Goal: Information Seeking & Learning: Learn about a topic

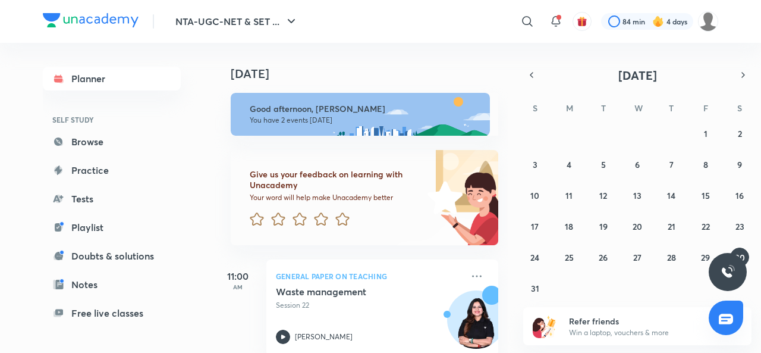
click at [534, 71] on icon "button" at bounding box center [532, 75] width 10 height 11
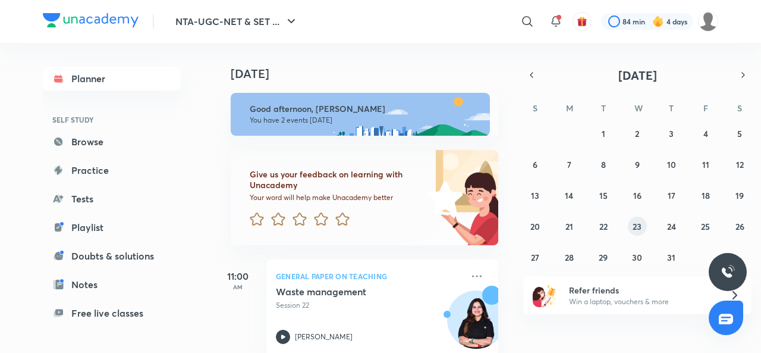
click at [640, 225] on abbr "23" at bounding box center [637, 226] width 9 height 11
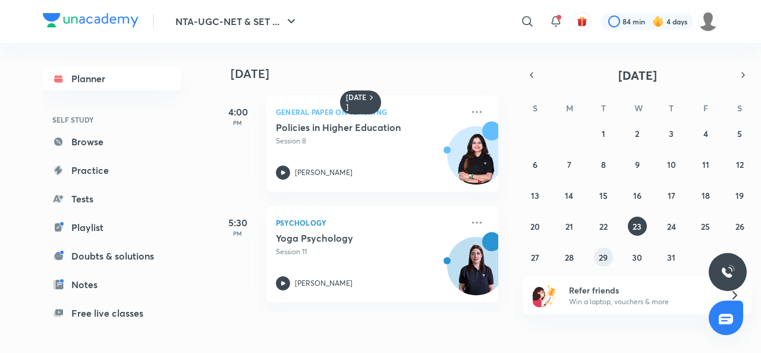
click at [609, 255] on button "29" at bounding box center [603, 256] width 19 height 19
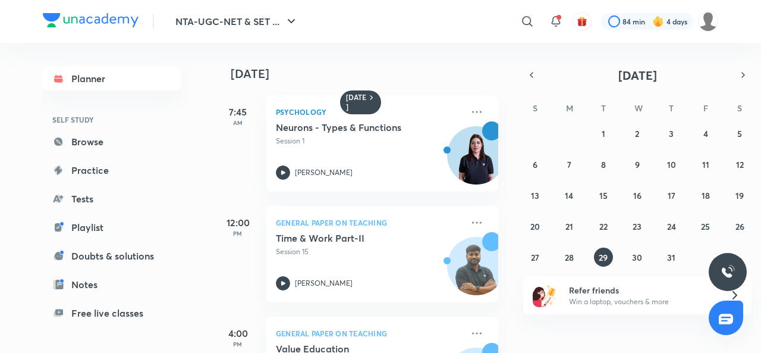
click at [470, 110] on icon at bounding box center [477, 112] width 14 height 14
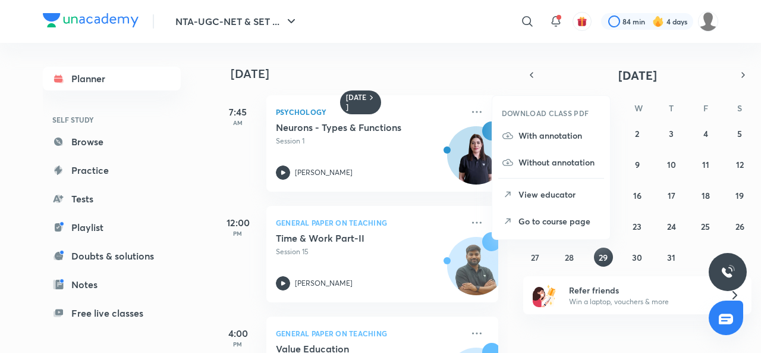
click at [561, 218] on p "Go to course page" at bounding box center [560, 221] width 82 height 12
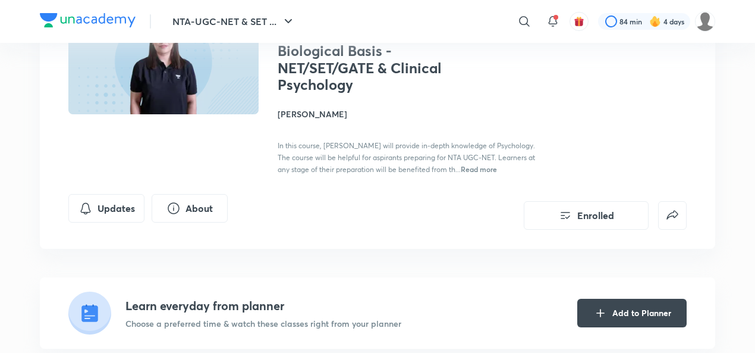
scroll to position [123, 0]
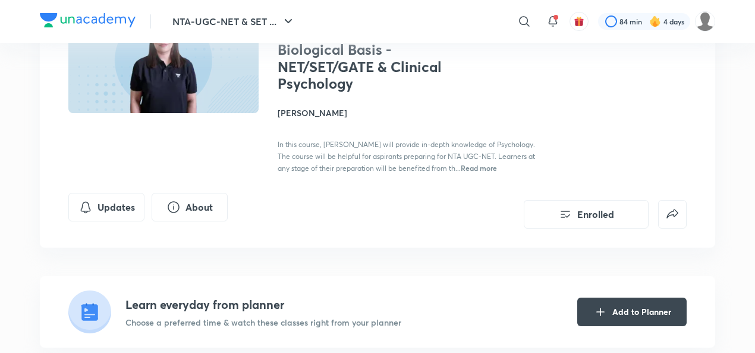
click at [117, 203] on button "Updates" at bounding box center [106, 207] width 76 height 29
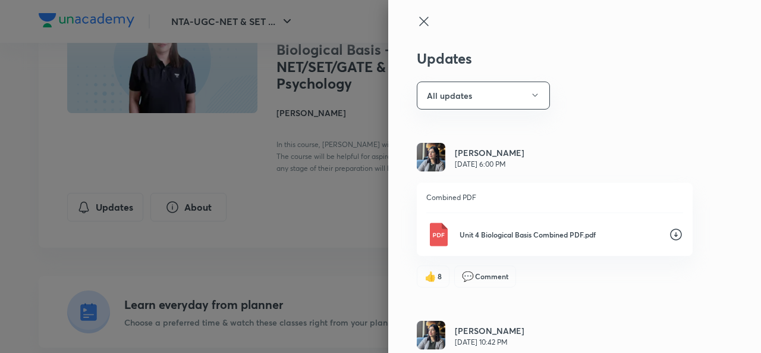
click at [670, 233] on icon at bounding box center [676, 234] width 14 height 14
click at [417, 26] on icon at bounding box center [424, 21] width 14 height 14
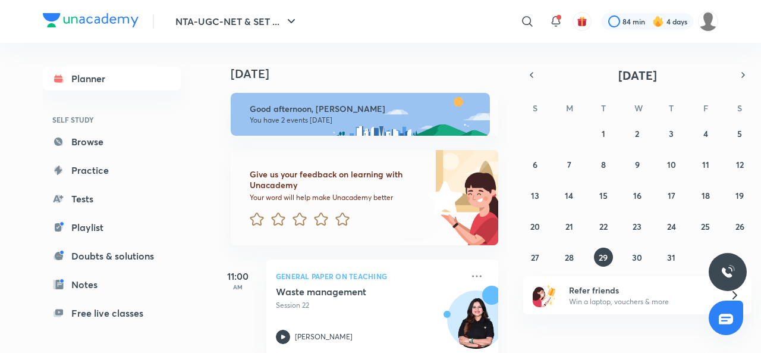
scroll to position [132, 0]
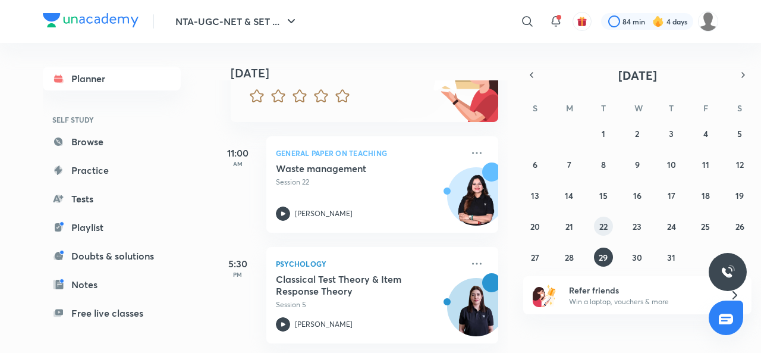
click at [601, 228] on abbr "22" at bounding box center [603, 226] width 8 height 11
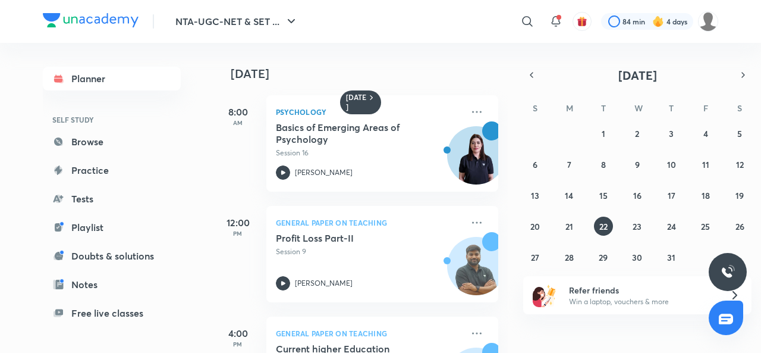
scroll to position [189, 0]
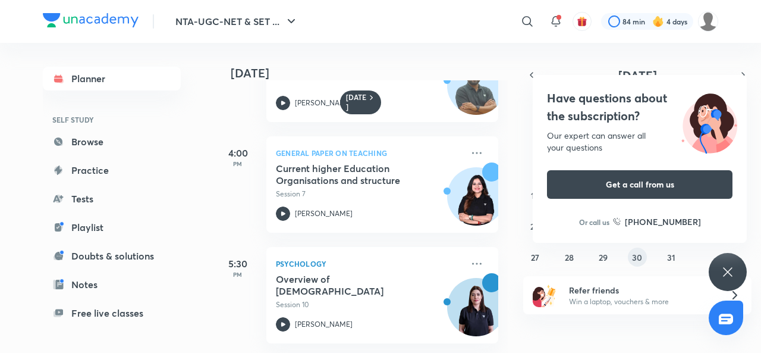
click at [638, 257] on abbr "30" at bounding box center [637, 257] width 10 height 11
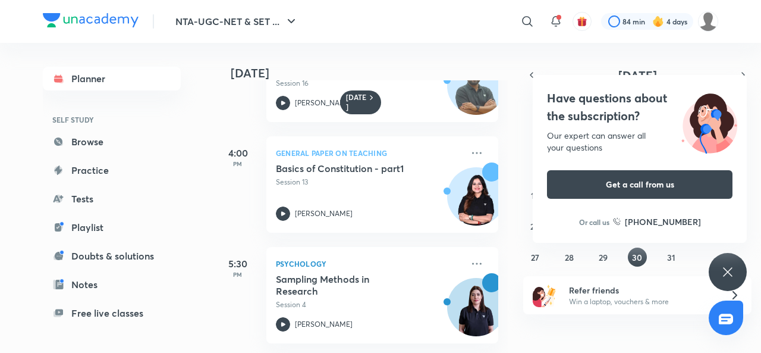
click at [470, 256] on icon at bounding box center [477, 263] width 14 height 14
click at [729, 276] on icon at bounding box center [728, 272] width 14 height 14
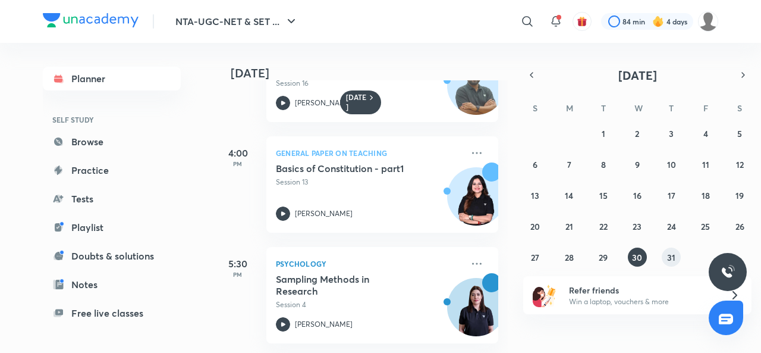
click at [672, 258] on abbr "31" at bounding box center [671, 257] width 8 height 11
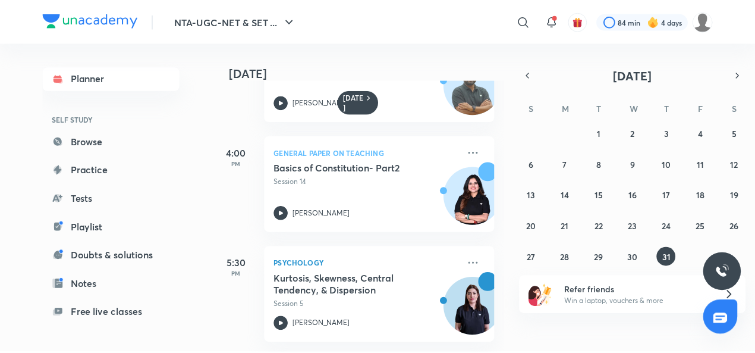
scroll to position [303, 0]
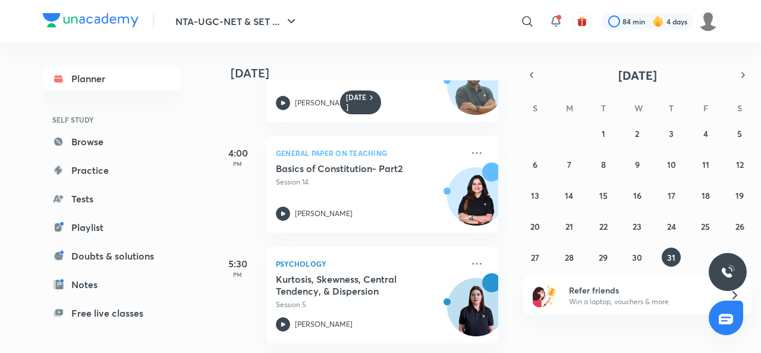
click at [470, 256] on icon at bounding box center [477, 263] width 14 height 14
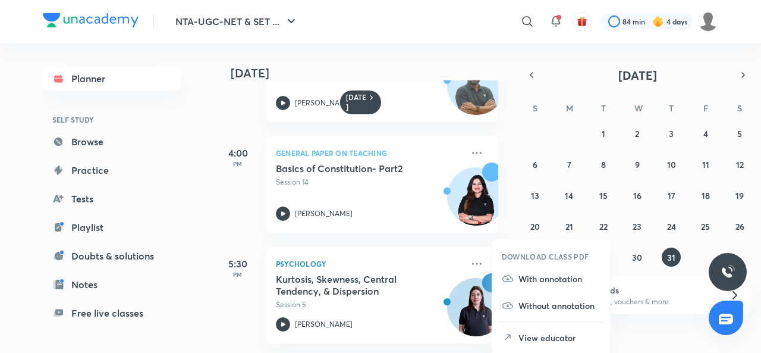
click at [570, 332] on p "View educator" at bounding box center [560, 337] width 82 height 12
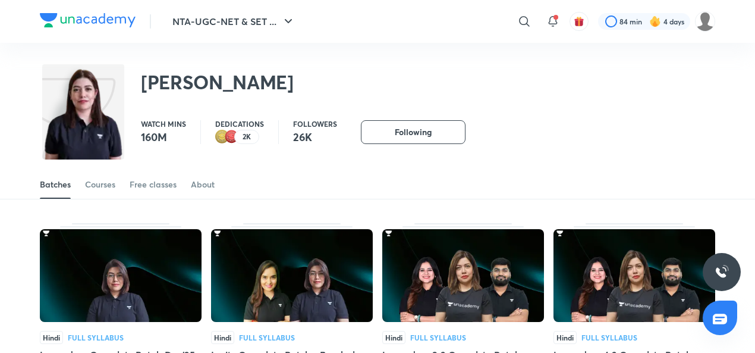
click at [107, 185] on div "Courses" at bounding box center [100, 184] width 30 height 12
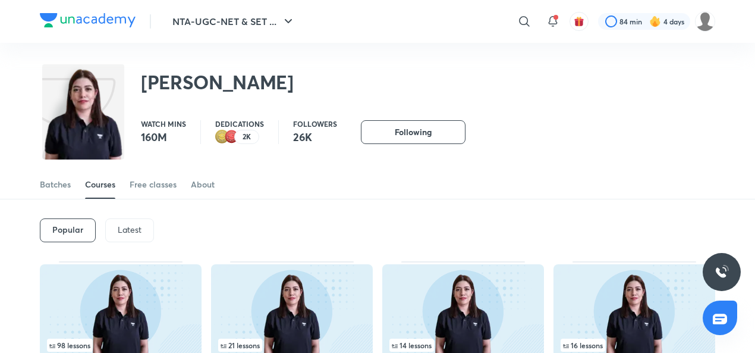
click at [132, 230] on p "Latest" at bounding box center [130, 230] width 24 height 10
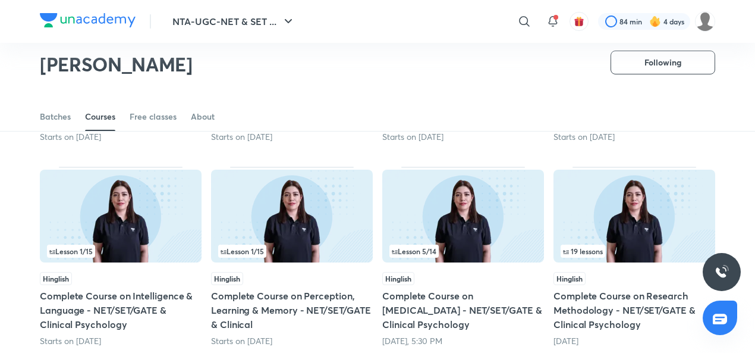
scroll to position [263, 0]
click at [598, 297] on h5 "Complete Course on Research Methodology - NET/SET/GATE & Clinical Psychology" at bounding box center [635, 309] width 162 height 43
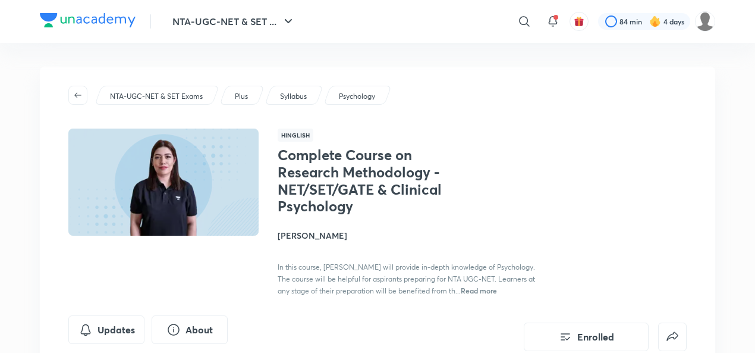
click at [123, 329] on button "Updates" at bounding box center [106, 329] width 76 height 29
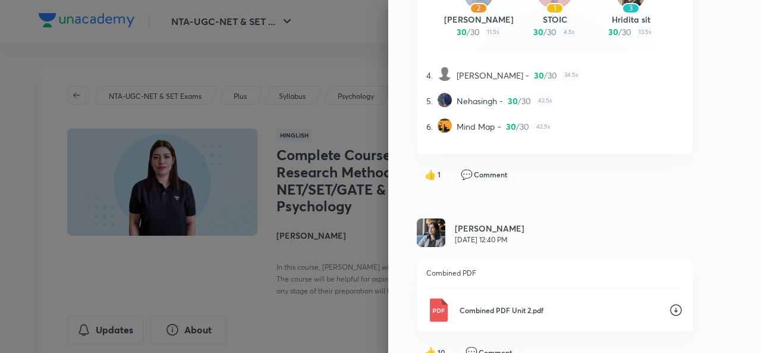
scroll to position [511, 0]
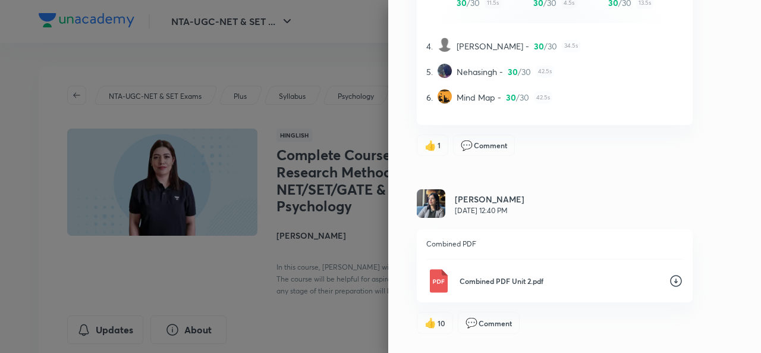
click at [670, 286] on icon at bounding box center [676, 281] width 12 height 12
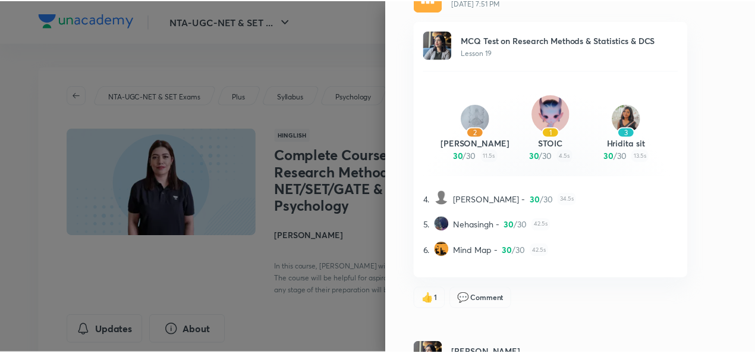
scroll to position [358, 0]
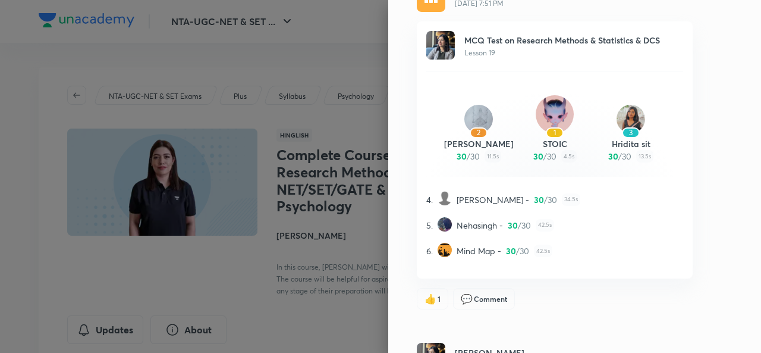
click at [438, 203] on img at bounding box center [445, 198] width 14 height 14
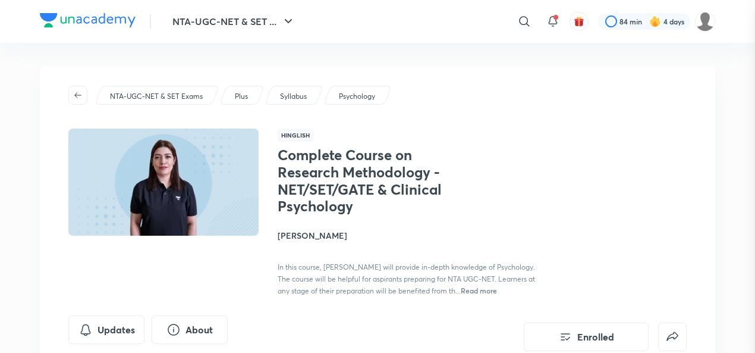
scroll to position [0, 0]
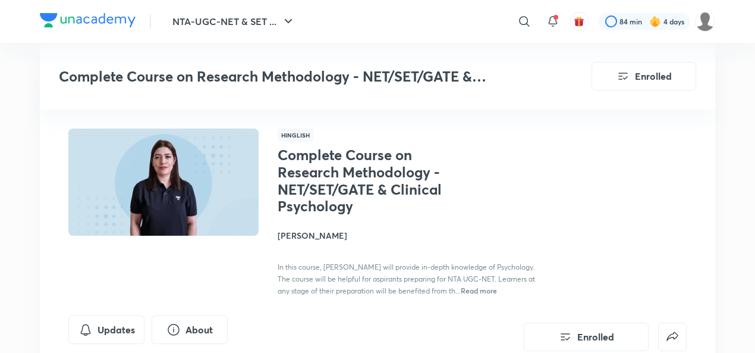
scroll to position [263, 0]
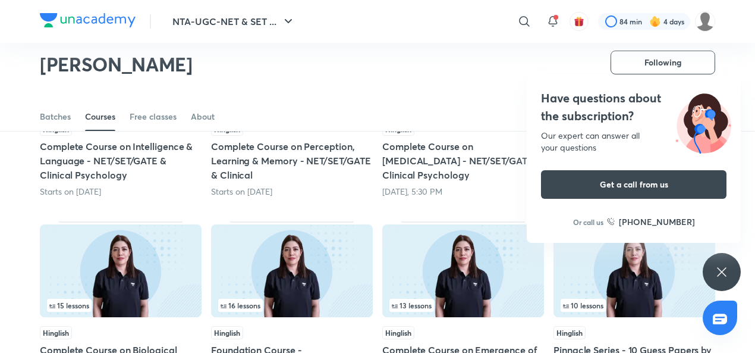
scroll to position [409, 0]
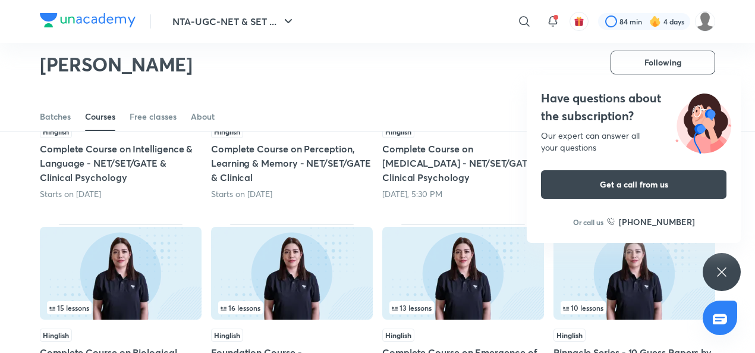
click at [728, 272] on icon at bounding box center [722, 272] width 14 height 14
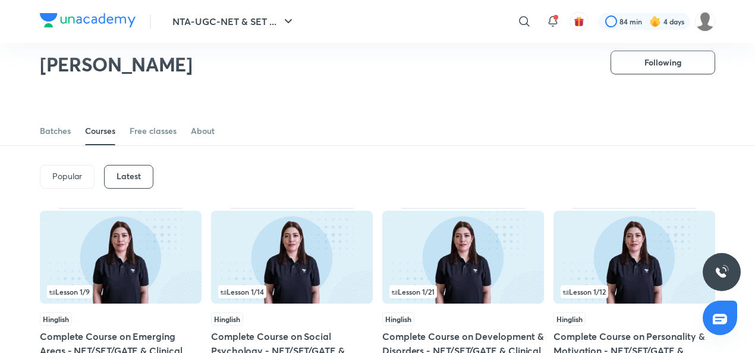
scroll to position [17, 0]
click at [163, 139] on link "Free classes" at bounding box center [153, 131] width 47 height 29
